Goal: Task Accomplishment & Management: Use online tool/utility

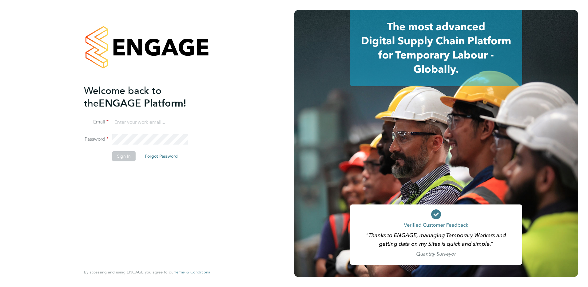
type input "[EMAIL_ADDRESS][DOMAIN_NAME]"
click at [124, 153] on button "Sign In" at bounding box center [123, 156] width 23 height 10
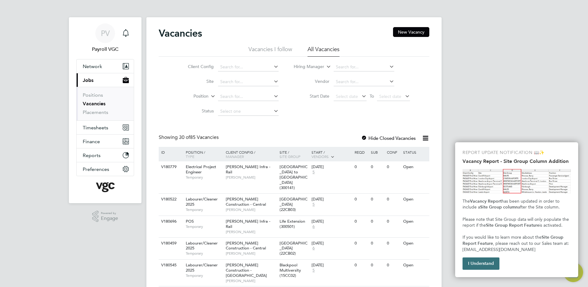
click at [486, 262] on button "I Understand" at bounding box center [481, 263] width 37 height 12
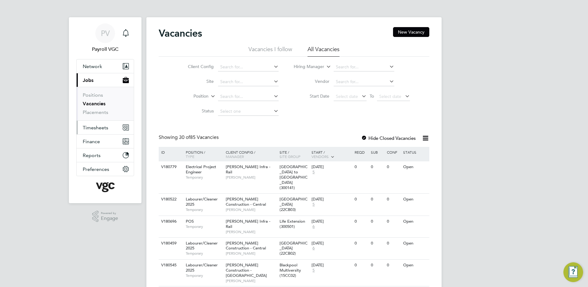
click at [98, 122] on button "Timesheets" at bounding box center [105, 128] width 57 height 14
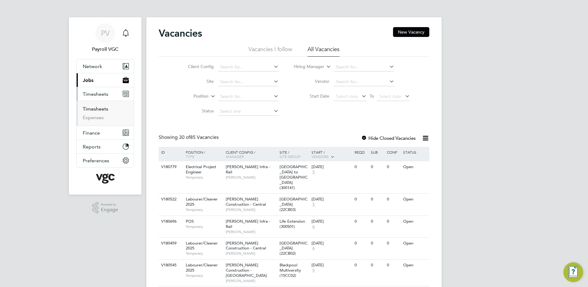
click at [96, 110] on link "Timesheets" at bounding box center [96, 109] width 26 height 6
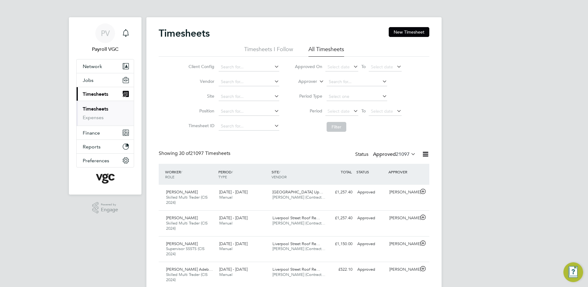
click at [427, 154] on icon at bounding box center [426, 154] width 8 height 8
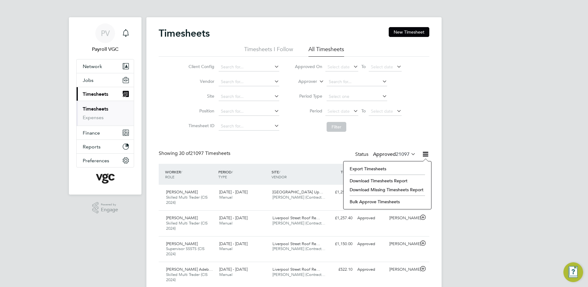
click at [385, 167] on li "Export Timesheets" at bounding box center [388, 168] width 82 height 9
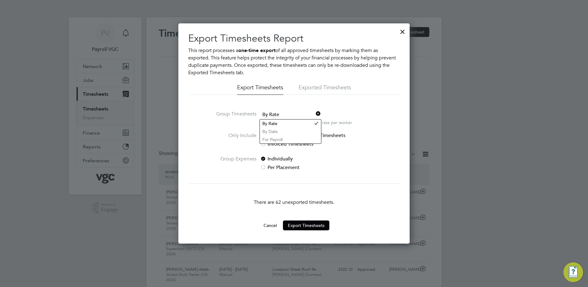
click at [288, 118] on span "By Rate" at bounding box center [290, 114] width 61 height 9
click at [280, 129] on li "By Date" at bounding box center [290, 131] width 61 height 8
click at [301, 221] on button "Export Timesheets" at bounding box center [306, 225] width 46 height 10
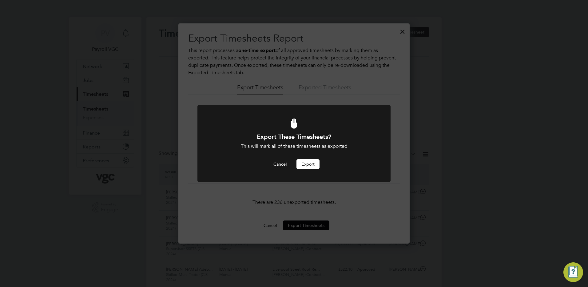
click at [307, 160] on button "Export" at bounding box center [308, 164] width 23 height 10
